Goal: Navigation & Orientation: Find specific page/section

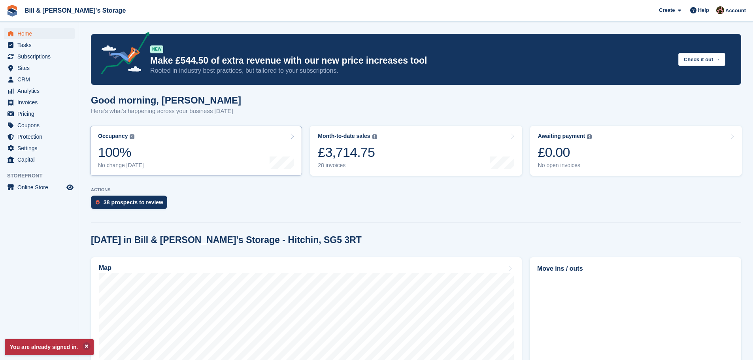
click at [292, 154] on div at bounding box center [282, 151] width 25 height 36
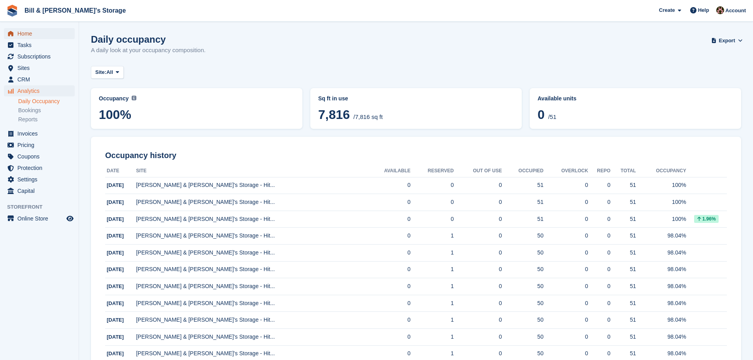
click at [29, 36] on span "Home" at bounding box center [40, 33] width 47 height 11
